Goal: Find contact information: Find contact information

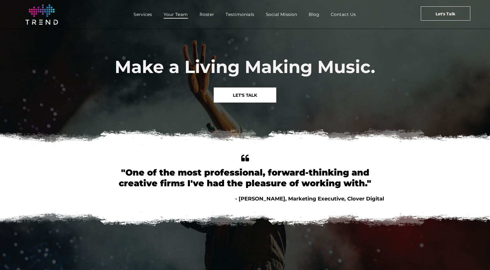
click at [185, 18] on span "Your Team" at bounding box center [176, 14] width 24 height 8
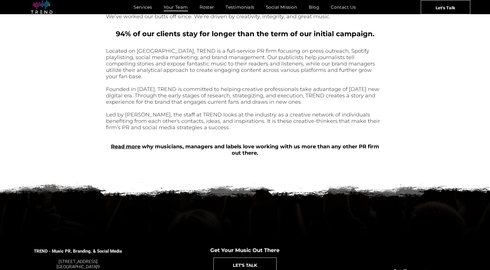
scroll to position [230, 0]
